Goal: Task Accomplishment & Management: Use online tool/utility

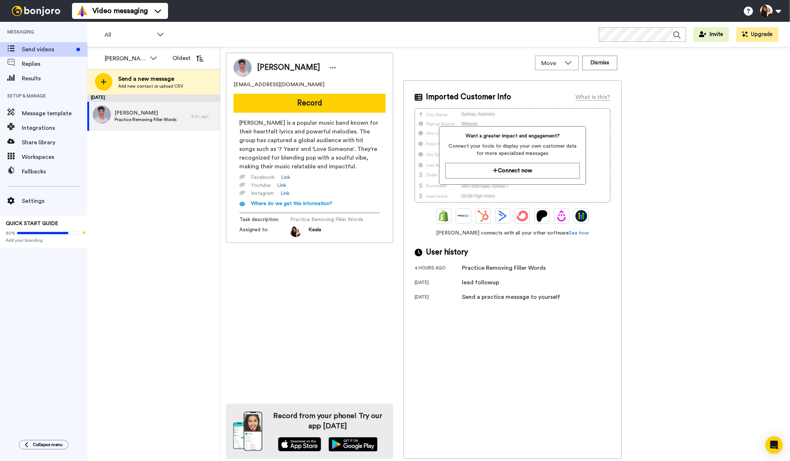
click at [147, 188] on div "August 22 Keala Stevens Practice Removing Filler Words 4 hr. ago" at bounding box center [153, 278] width 133 height 367
click at [105, 78] on div at bounding box center [103, 81] width 17 height 17
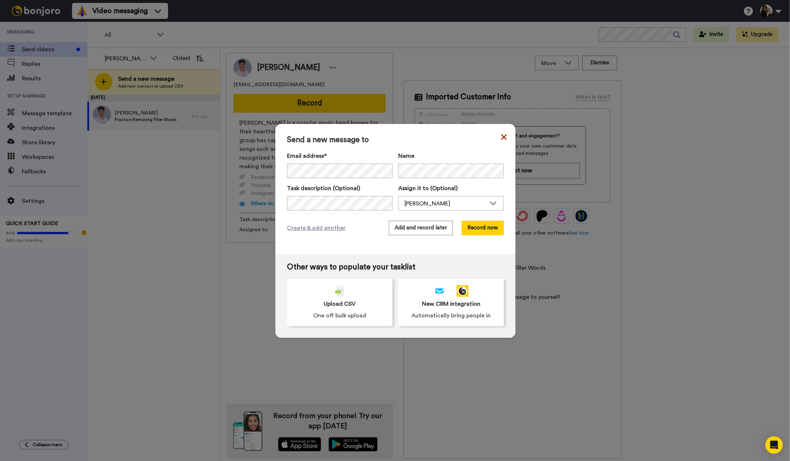
click at [501, 136] on icon at bounding box center [503, 136] width 5 height 5
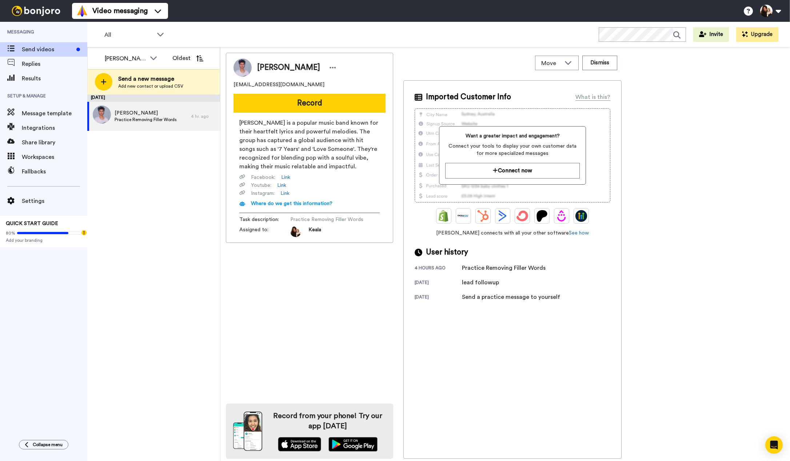
click at [174, 186] on div "August 22 Keala Stevens Practice Removing Filler Words 4 hr. ago" at bounding box center [153, 278] width 133 height 367
click at [26, 46] on span "Send videos" at bounding box center [48, 49] width 52 height 9
click at [155, 121] on span "Practice Removing Filler Words" at bounding box center [146, 120] width 62 height 6
click at [313, 102] on button "Record" at bounding box center [310, 103] width 152 height 19
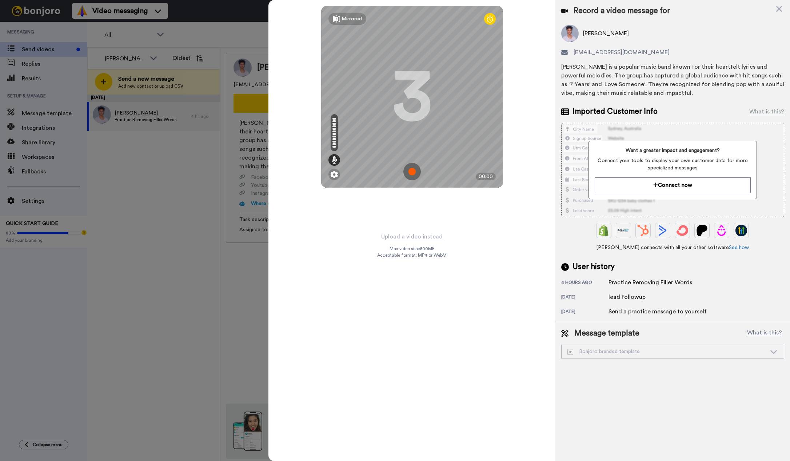
click at [414, 170] on img at bounding box center [411, 171] width 17 height 17
click at [413, 170] on img at bounding box center [411, 171] width 17 height 17
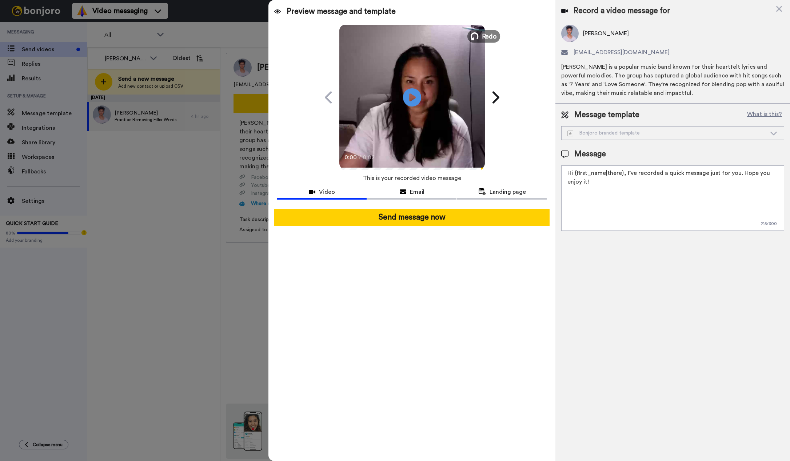
click at [486, 36] on span "Redo" at bounding box center [489, 35] width 15 height 9
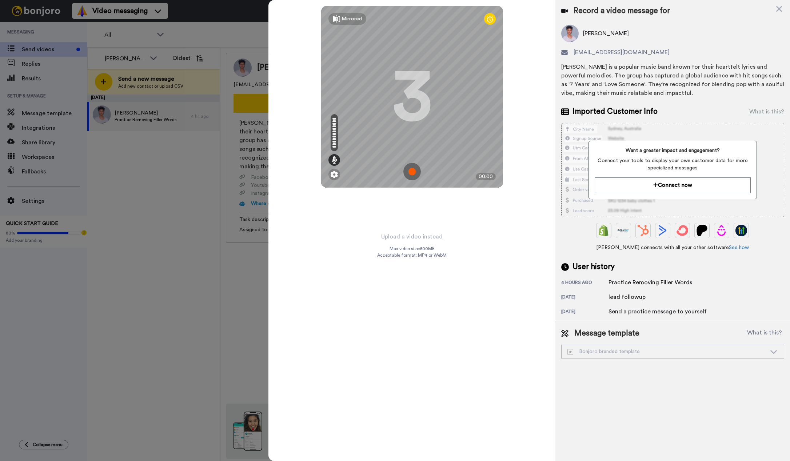
click at [411, 173] on img at bounding box center [411, 171] width 17 height 17
click at [411, 171] on img at bounding box center [411, 171] width 17 height 17
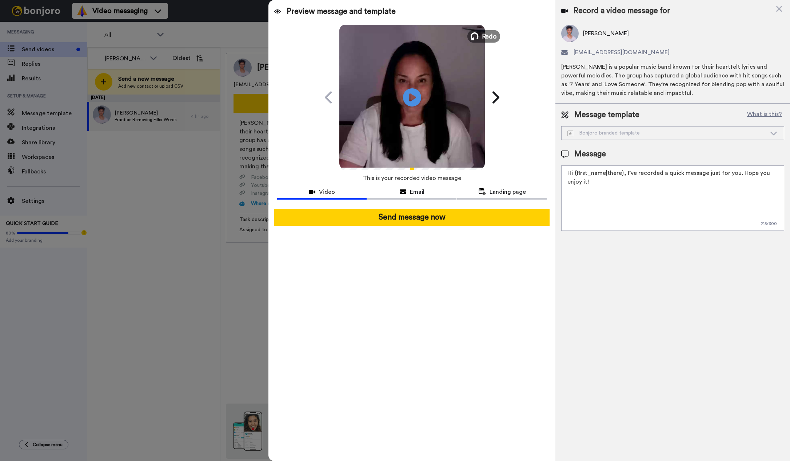
click at [482, 36] on span "Redo" at bounding box center [489, 35] width 15 height 9
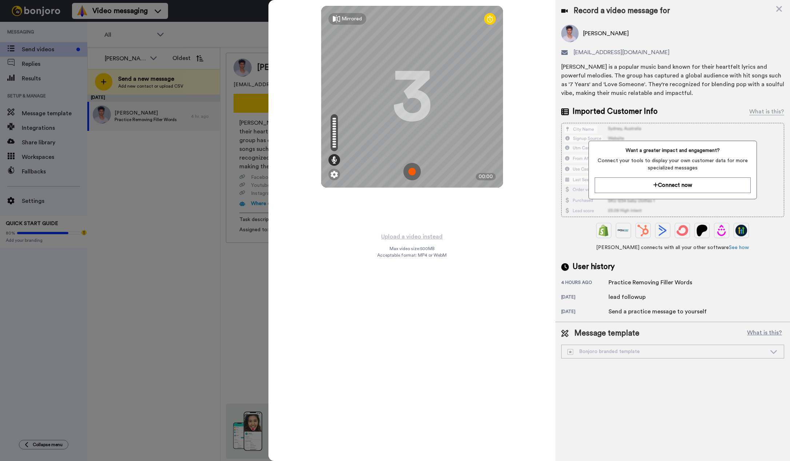
click at [414, 170] on img at bounding box center [411, 171] width 17 height 17
click at [411, 173] on img at bounding box center [411, 171] width 17 height 17
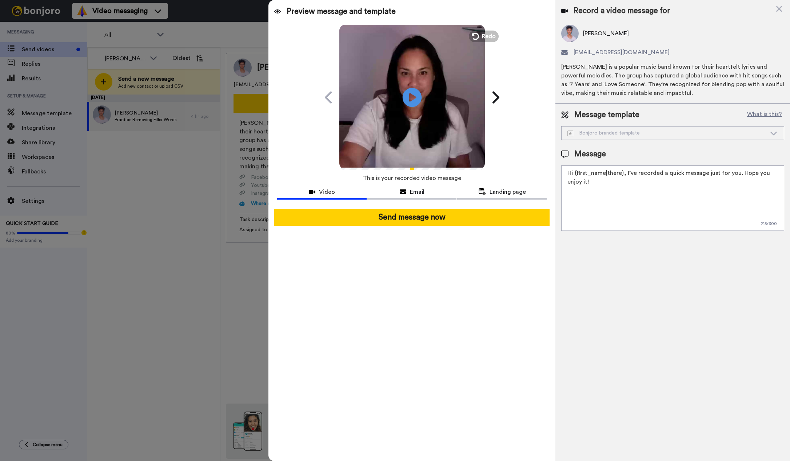
click at [413, 97] on icon "Play/Pause" at bounding box center [411, 97] width 19 height 35
click at [511, 260] on div "Preview message and template Play/Pause 0:05 / 0:05 A personal message for you …" at bounding box center [411, 230] width 287 height 461
click at [484, 37] on span "Redo" at bounding box center [489, 35] width 15 height 9
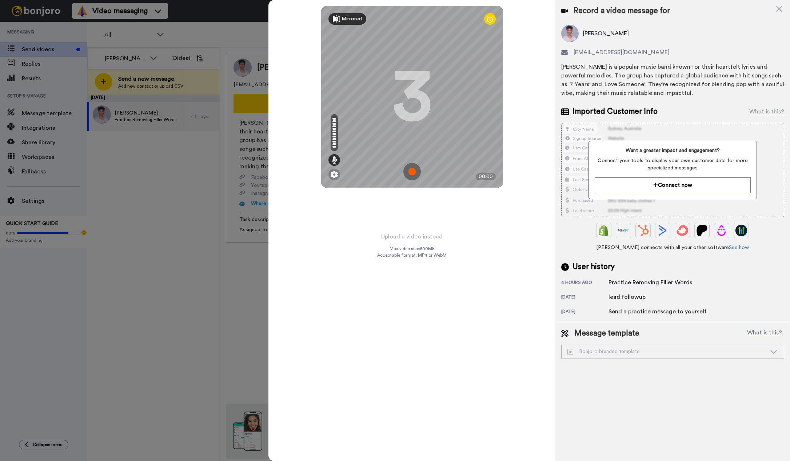
click at [339, 20] on icon at bounding box center [336, 18] width 7 height 7
click at [339, 19] on icon at bounding box center [336, 18] width 7 height 7
click at [340, 21] on div "Mirror" at bounding box center [344, 19] width 32 height 12
click at [517, 67] on div "Mirrored Redo 3 00:00" at bounding box center [411, 116] width 287 height 232
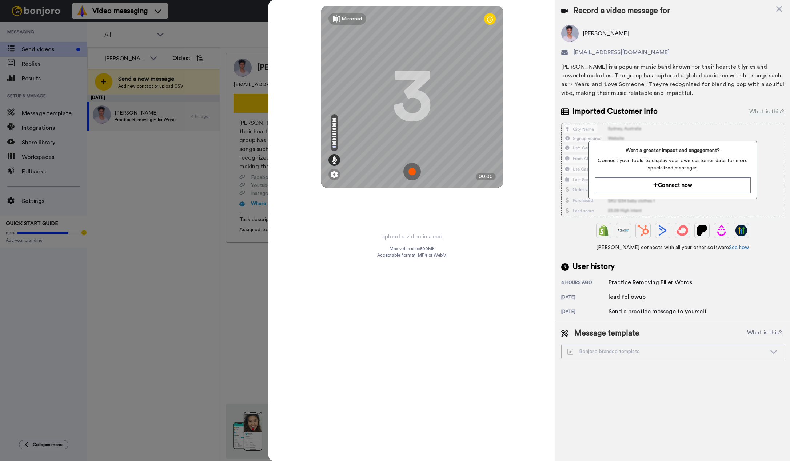
click at [490, 19] on icon at bounding box center [490, 18] width 6 height 7
click at [490, 20] on icon at bounding box center [490, 18] width 6 height 7
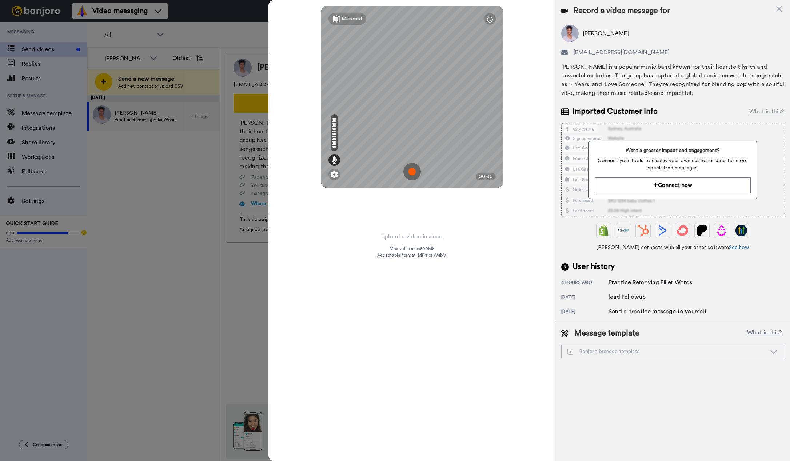
click at [533, 118] on div "Mirrored Redo 00:00" at bounding box center [411, 116] width 287 height 232
click at [779, 8] on icon at bounding box center [779, 8] width 7 height 9
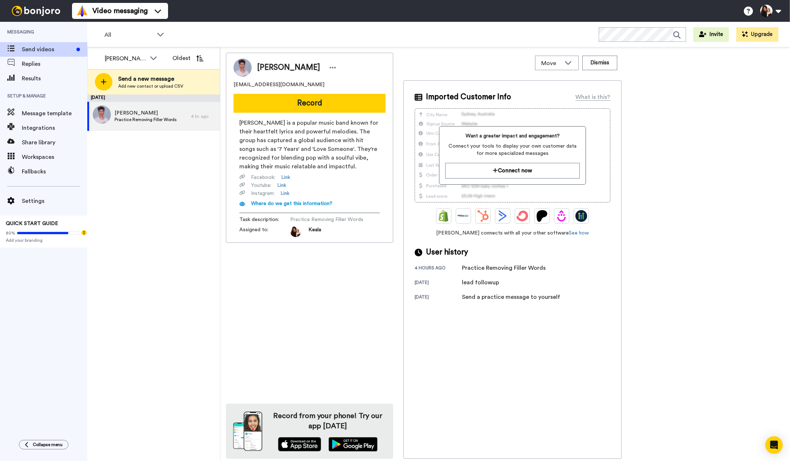
click at [710, 148] on div "Keala Stevens kealastevensphotography@gmail.com Record Lukas Graham is a popula…" at bounding box center [505, 256] width 559 height 406
click at [30, 155] on span "Workspaces" at bounding box center [54, 157] width 65 height 9
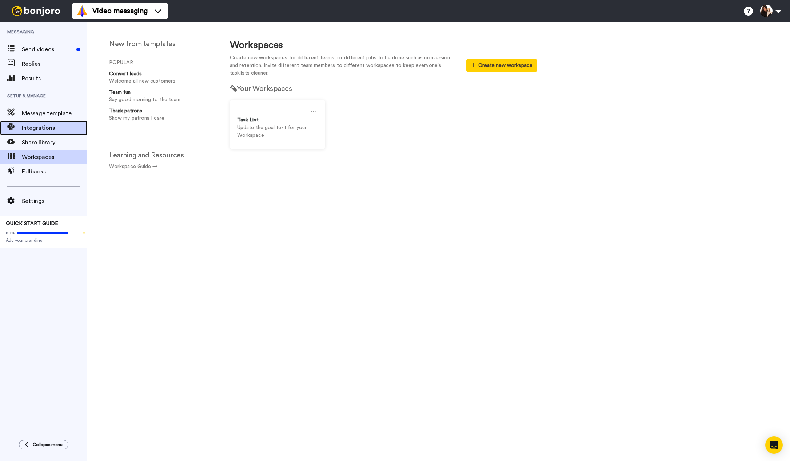
click at [40, 131] on span "Integrations" at bounding box center [54, 128] width 65 height 9
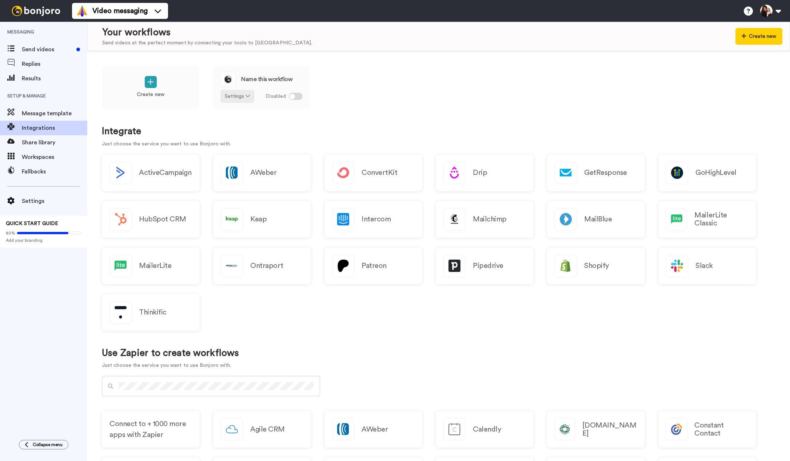
click at [39, 51] on span "Send videos" at bounding box center [48, 49] width 52 height 9
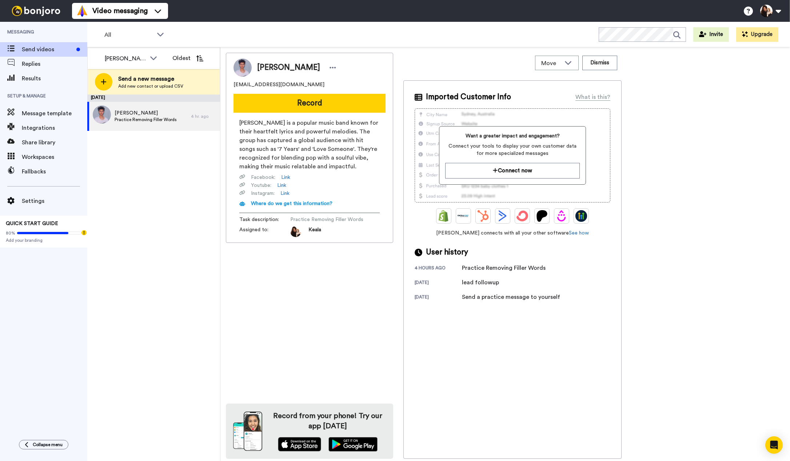
click at [178, 172] on div "August 22 Keala Stevens Practice Removing Filler Words 4 hr. ago" at bounding box center [153, 278] width 133 height 367
click at [44, 13] on img at bounding box center [36, 11] width 55 height 10
